Goal: Information Seeking & Learning: Find specific fact

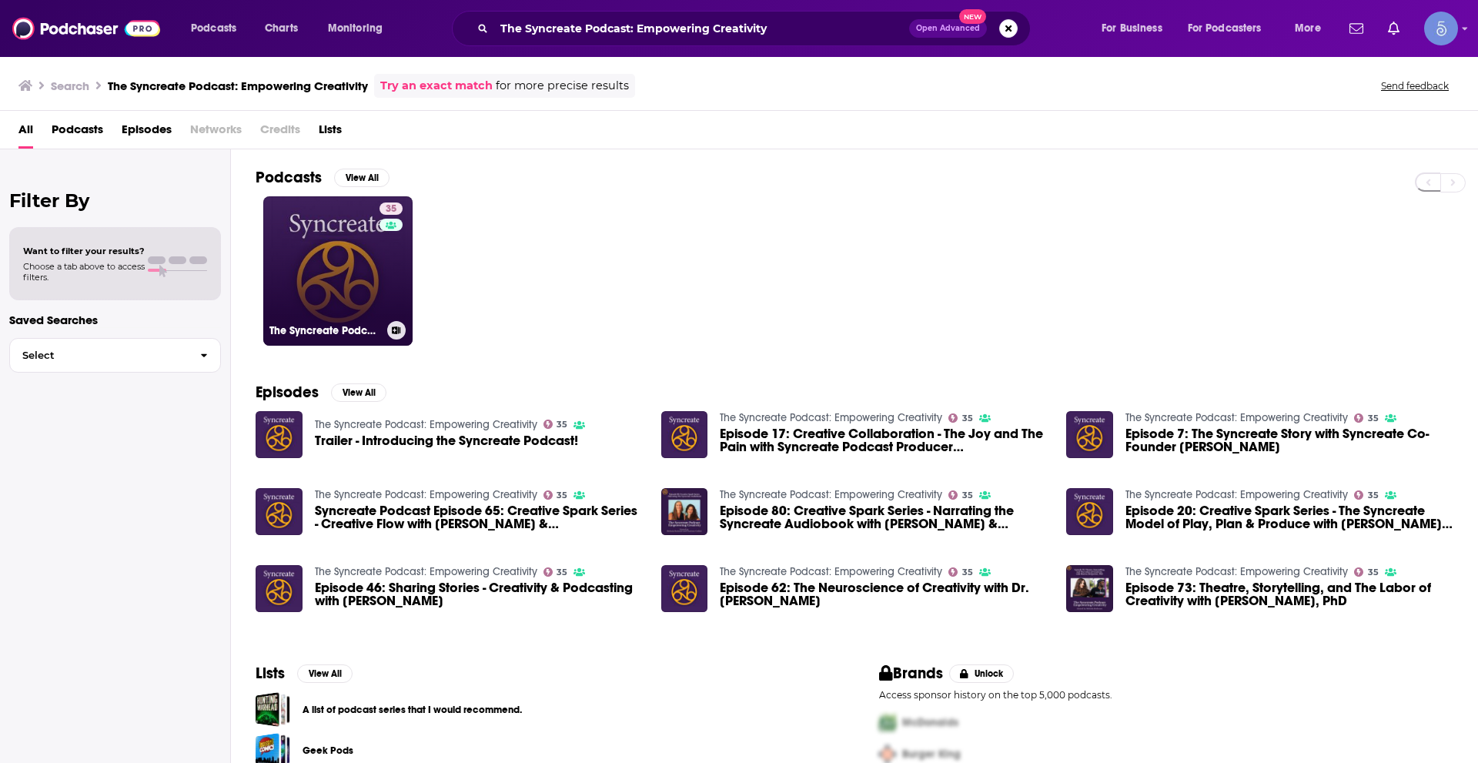
click at [290, 237] on link "35 The Syncreate Podcast: Empowering Creativity" at bounding box center [337, 270] width 149 height 149
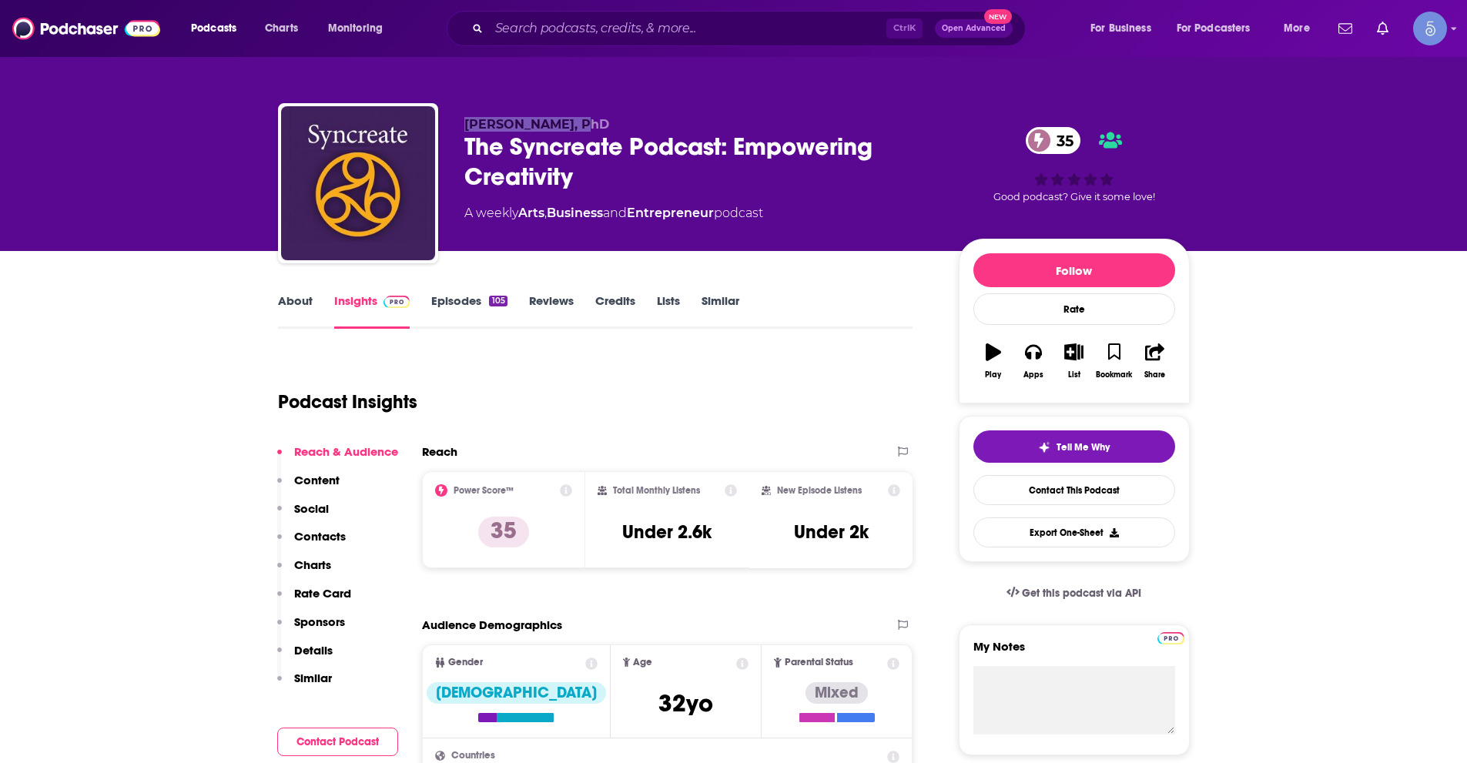
drag, startPoint x: 467, startPoint y: 124, endPoint x: 579, endPoint y: 126, distance: 112.4
click at [579, 126] on span "[PERSON_NAME], PhD" at bounding box center [536, 124] width 145 height 15
copy span "[PERSON_NAME]"
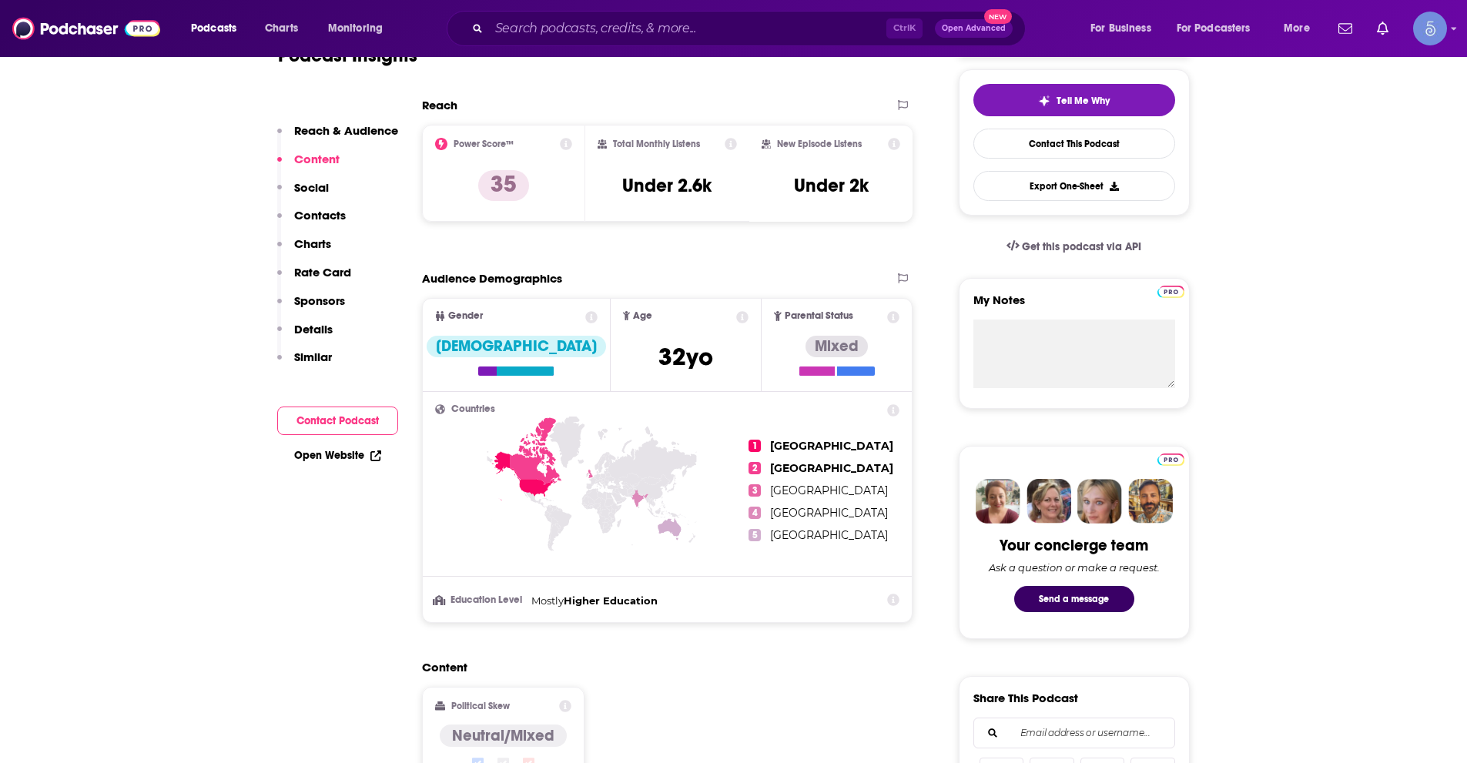
scroll to position [154, 0]
